Goal: Task Accomplishment & Management: Use online tool/utility

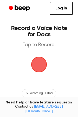
click at [41, 66] on span "button" at bounding box center [39, 64] width 15 height 15
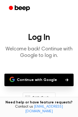
click at [40, 79] on button "Continue with Google" at bounding box center [38, 80] width 69 height 13
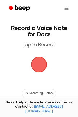
click at [40, 68] on span "button" at bounding box center [39, 64] width 29 height 29
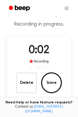
scroll to position [19, 0]
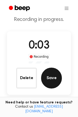
click at [53, 76] on button "Save" at bounding box center [51, 78] width 21 height 21
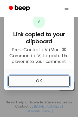
click at [42, 79] on button "OK" at bounding box center [39, 80] width 62 height 11
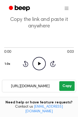
click at [68, 86] on button "Copy" at bounding box center [67, 86] width 15 height 10
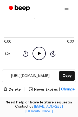
scroll to position [32, 0]
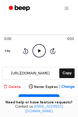
click at [15, 88] on button "Delete" at bounding box center [11, 86] width 17 height 5
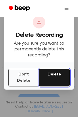
click at [56, 79] on button "Delete" at bounding box center [54, 78] width 31 height 18
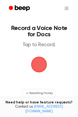
click at [44, 70] on span "button" at bounding box center [39, 65] width 16 height 16
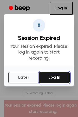
click at [48, 77] on button "Log In" at bounding box center [54, 77] width 31 height 11
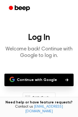
click at [48, 77] on button "Continue with Google" at bounding box center [38, 80] width 69 height 13
click at [35, 81] on button "Continue with Google" at bounding box center [38, 80] width 69 height 13
click at [33, 81] on button "Continue with Google" at bounding box center [38, 80] width 69 height 13
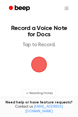
click at [41, 67] on span "button" at bounding box center [39, 65] width 16 height 16
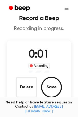
scroll to position [12, 0]
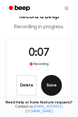
click at [50, 85] on button "Save" at bounding box center [51, 85] width 21 height 21
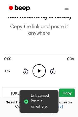
click at [69, 92] on button "Copy" at bounding box center [67, 94] width 15 height 10
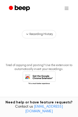
scroll to position [127, 0]
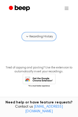
click at [35, 40] on button "Recording History" at bounding box center [39, 36] width 34 height 8
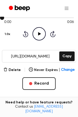
scroll to position [49, 0]
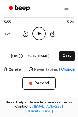
click at [68, 69] on span "Change" at bounding box center [68, 69] width 14 height 5
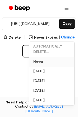
scroll to position [87, 0]
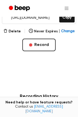
click at [13, 72] on main "Your Recording is Ready Copy the link and paste it anywhere 0:00 0:06 1.0x Rewi…" at bounding box center [39, 56] width 78 height 287
click at [67, 32] on span "Change" at bounding box center [68, 31] width 14 height 5
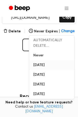
click at [48, 67] on button "[DATE]" at bounding box center [51, 65] width 45 height 10
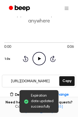
scroll to position [15, 0]
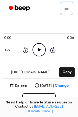
scroll to position [32, 0]
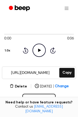
click at [64, 86] on span "Change" at bounding box center [62, 86] width 14 height 5
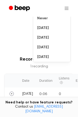
scroll to position [125, 0]
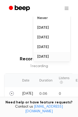
click at [54, 57] on button "[DATE]" at bounding box center [51, 57] width 37 height 10
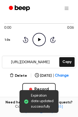
scroll to position [43, 0]
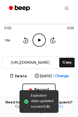
click at [41, 38] on icon "Play Audio" at bounding box center [39, 39] width 13 height 13
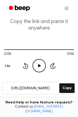
scroll to position [0, 0]
